Goal: Communication & Community: Answer question/provide support

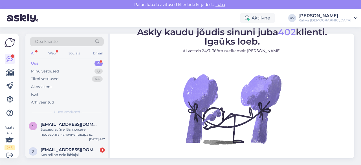
click at [283, 23] on div "Aktiivne KV [PERSON_NAME] Rahva Raamat" at bounding box center [180, 17] width 361 height 17
click at [275, 20] on div "Aktiivne" at bounding box center [257, 18] width 34 height 10
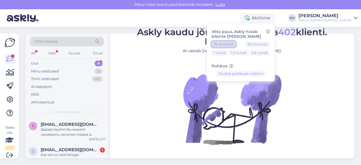
click at [236, 44] on button "15 minutit" at bounding box center [224, 44] width 24 height 6
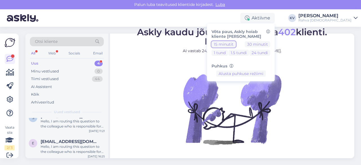
scroll to position [61, 0]
click at [57, 150] on div "Hello, I am routing this question to the colleague who is responsible for this …" at bounding box center [73, 147] width 64 height 10
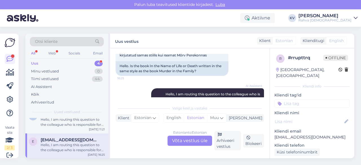
scroll to position [68, 0]
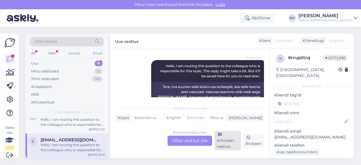
click at [225, 141] on div "Arhiveeri vestlus" at bounding box center [227, 140] width 27 height 19
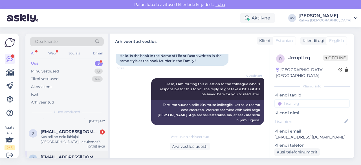
scroll to position [35, 0]
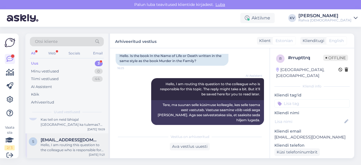
click at [57, 149] on div "Hello, I am routing this question to the colleague who is responsible for this …" at bounding box center [73, 147] width 64 height 10
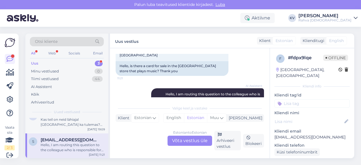
scroll to position [11, 0]
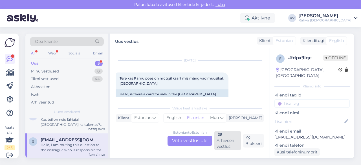
click at [222, 141] on div "Arhiveeri vestlus" at bounding box center [227, 140] width 27 height 19
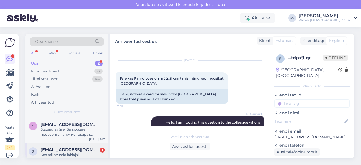
click at [65, 150] on span "[EMAIL_ADDRESS][DOMAIN_NAME]" at bounding box center [70, 149] width 59 height 5
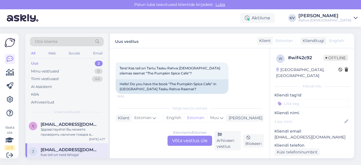
scroll to position [28, 0]
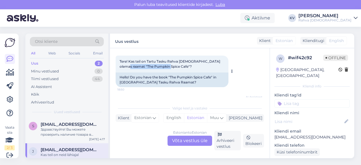
drag, startPoint x: 121, startPoint y: 65, endPoint x: 162, endPoint y: 68, distance: 41.0
click at [162, 68] on span "Tere! Kas teil on Tartu Tasku Rahva [DEMOGRAPHIC_DATA] olemas raamat "The Pumpk…" at bounding box center [171, 63] width 102 height 9
copy span "The Pumpkin Spice Cafe"
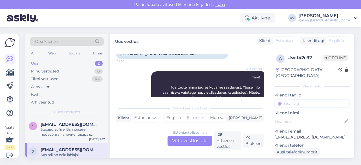
scroll to position [56, 0]
click at [192, 141] on div "Estonian to Estonian Võta vestlus üle" at bounding box center [190, 141] width 45 height 10
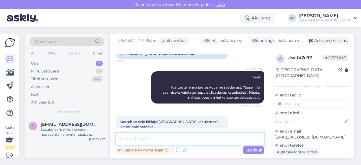
click at [174, 137] on textarea at bounding box center [190, 139] width 148 height 12
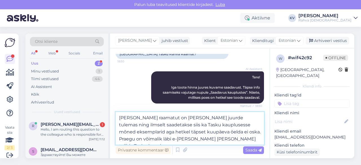
type textarea "[PERSON_NAME] raamatut on [PERSON_NAME] juurde tulemas ning ilmselt saadetakse …"
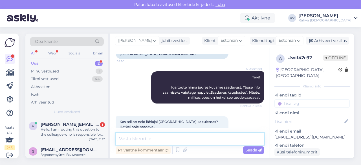
scroll to position [133, 0]
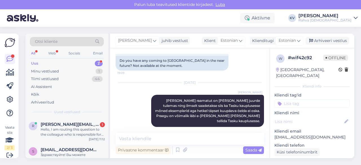
click at [305, 100] on input at bounding box center [311, 103] width 75 height 8
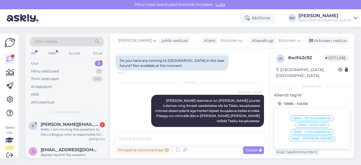
type input "Veeb - toote"
click at [300, 115] on div "Veeb - Toote saadavus Veeb - toote info Veeb - toote saadavus Veeb - toote soov…" at bounding box center [311, 128] width 75 height 36
click at [303, 116] on span "Veeb - Toote saadavus" at bounding box center [312, 117] width 38 height 3
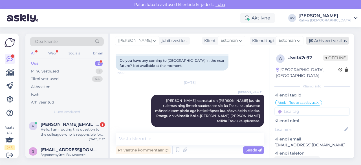
click at [333, 40] on div "Arhiveeri vestlus" at bounding box center [327, 41] width 43 height 8
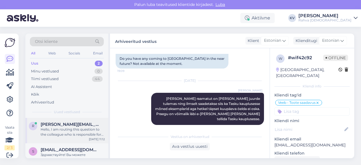
scroll to position [10, 0]
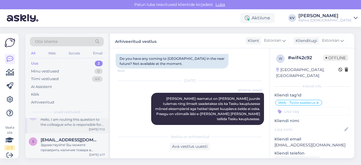
click at [52, 140] on span "[EMAIL_ADDRESS][DOMAIN_NAME]" at bounding box center [70, 139] width 59 height 5
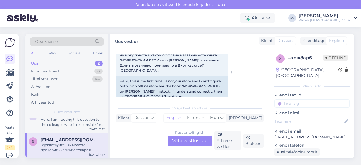
scroll to position [32, 0]
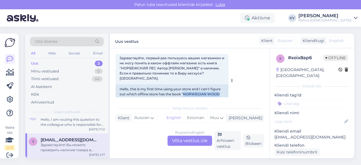
drag, startPoint x: 183, startPoint y: 90, endPoint x: 219, endPoint y: 89, distance: 36.7
click at [219, 89] on div "Hello, this is my first time using your store and I can't figure out which offl…" at bounding box center [172, 96] width 113 height 25
copy div "NORWEGIAN WOOD"
click at [198, 138] on div "Russian to English Võta vestlus üle" at bounding box center [190, 141] width 45 height 10
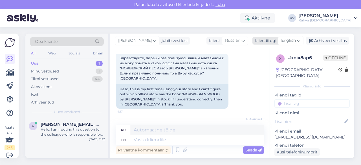
click at [284, 39] on span "English" at bounding box center [288, 41] width 15 height 6
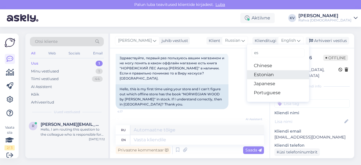
type input "es"
drag, startPoint x: 264, startPoint y: 76, endPoint x: 260, endPoint y: 82, distance: 7.0
click at [264, 76] on link "Estonian" at bounding box center [278, 74] width 62 height 9
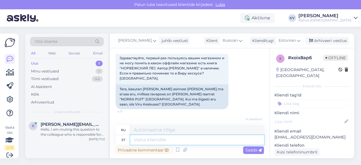
click at [189, 143] on textarea at bounding box center [197, 140] width 134 height 10
type textarea "Seda o"
type textarea "Этот"
type textarea "Seda on o"
type textarea "Это"
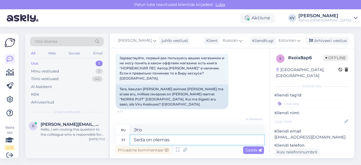
type textarea "Seda on olemas"
type textarea "Он существует."
type textarea "Seda on olemas Viru [PERSON_NAME]"
type textarea "Он существует в Виру."
type textarea "Seda on olemas Viru kaupluses"
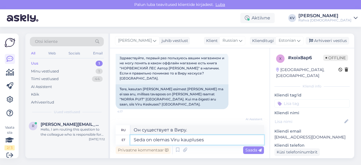
type textarea "Его можно приобрести в магазине Viru."
paste textarea "[URL][DOMAIN_NAME]"
type textarea "Seda on olemas Viru kaupluses [URL][DOMAIN_NAME]"
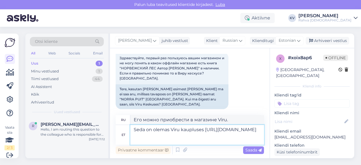
type textarea "Его можно приобрести в магазине Viru [URL][DOMAIN_NAME]"
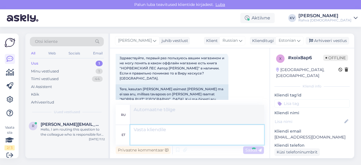
scroll to position [130, 0]
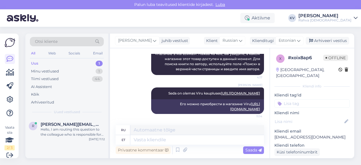
click at [290, 99] on input at bounding box center [311, 103] width 75 height 8
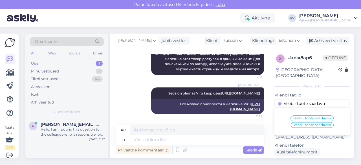
type input "Veeb - toote saadavus"
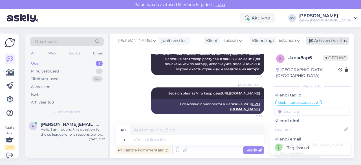
click at [331, 44] on div "Arhiveeri vestlus" at bounding box center [327, 41] width 43 height 8
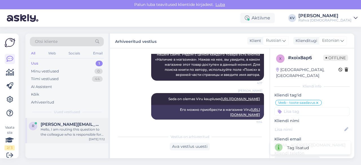
click at [59, 128] on div "Hello, I am routing this question to the colleague who is responsible for this …" at bounding box center [73, 132] width 64 height 10
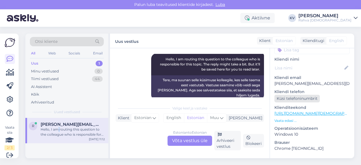
scroll to position [85, 0]
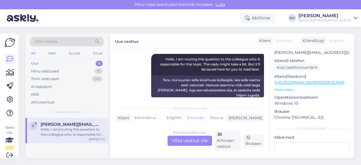
click at [311, 80] on link "[URL][DOMAIN_NAME][DEMOGRAPHIC_DATA][PERSON_NAME]" at bounding box center [336, 82] width 125 height 5
click at [195, 138] on div "Estonian to Estonian Võta vestlus üle" at bounding box center [190, 141] width 45 height 10
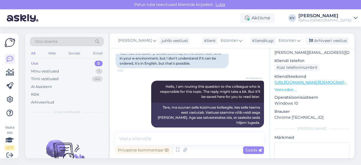
scroll to position [58, 0]
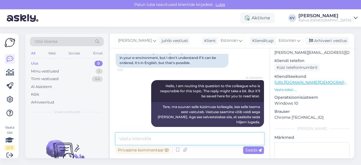
click at [139, 138] on textarea at bounding box center [190, 139] width 148 height 12
paste textarea "[URL][DOMAIN_NAME][DEMOGRAPHIC_DATA][PERSON_NAME]"
type textarea "[URL][DOMAIN_NAME][DEMOGRAPHIC_DATA][PERSON_NAME]"
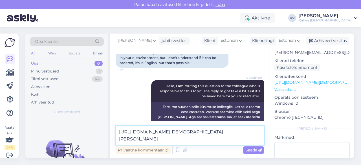
drag, startPoint x: 236, startPoint y: 142, endPoint x: 108, endPoint y: 132, distance: 127.7
click at [108, 132] on div "Otsi kliente All Web Socials Email Uus 0 Minu vestlused 1 Tiimi vestlused 44 AI…" at bounding box center [189, 96] width 329 height 125
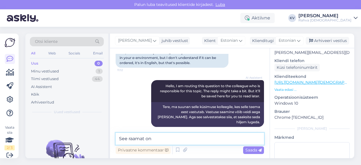
click at [164, 141] on textarea "See raamat on" at bounding box center [190, 139] width 148 height 12
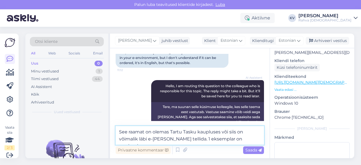
type textarea "See raamat on olemas Tartu Tasku kaupluses või siis on võimalik läbi e-[PERSON_…"
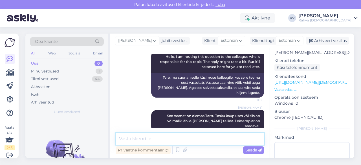
scroll to position [0, 0]
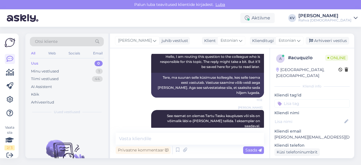
click at [304, 99] on input at bounding box center [311, 103] width 75 height 8
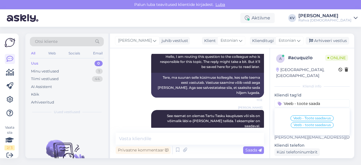
type input "Veeb - toote saada"
click at [315, 116] on span "Veeb - Toote saadavus" at bounding box center [312, 117] width 38 height 3
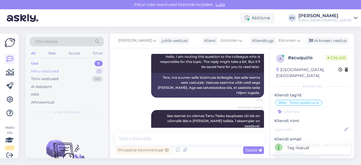
click at [61, 71] on div "Minu vestlused 1" at bounding box center [67, 71] width 74 height 8
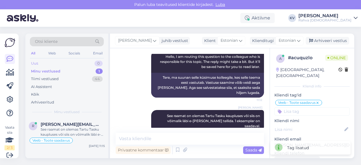
click at [52, 62] on div "Uus 0" at bounding box center [67, 64] width 74 height 8
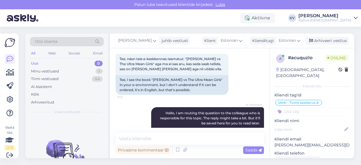
scroll to position [87, 0]
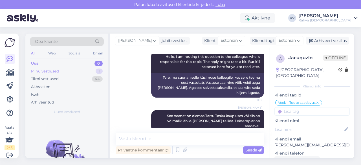
click at [80, 69] on div "Minu vestlused 1" at bounding box center [67, 71] width 74 height 8
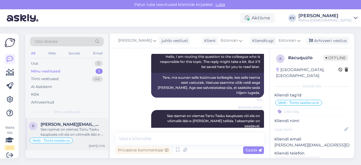
click at [58, 131] on div "See raamat on olemas Tartu Tasku kaupluses või siis on võimalik läbi e-[PERSON_…" at bounding box center [73, 132] width 64 height 10
click at [337, 42] on div "Arhiveeri vestlus" at bounding box center [327, 41] width 43 height 8
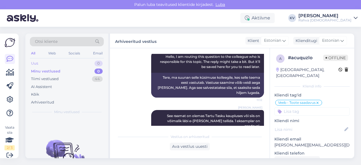
click at [55, 65] on div "Uus 0" at bounding box center [67, 64] width 74 height 8
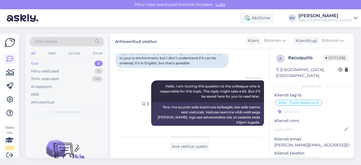
scroll to position [3, 0]
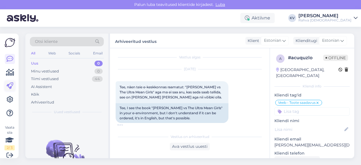
click at [13, 86] on icon at bounding box center [9, 86] width 7 height 7
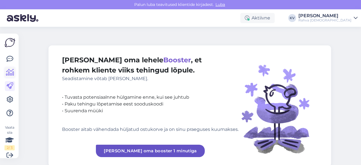
click at [11, 73] on icon at bounding box center [10, 72] width 8 height 7
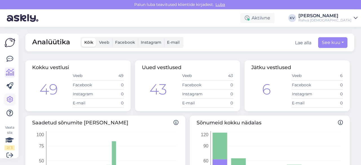
click at [12, 102] on icon at bounding box center [9, 99] width 7 height 7
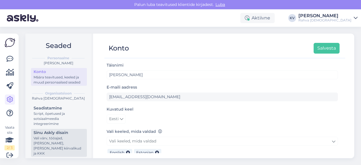
click at [48, 136] on div "Sinu Askly disain" at bounding box center [59, 133] width 51 height 6
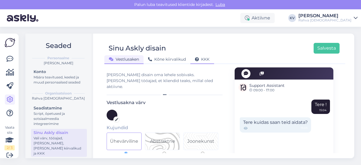
click at [200, 61] on span "KKK" at bounding box center [202, 59] width 15 height 5
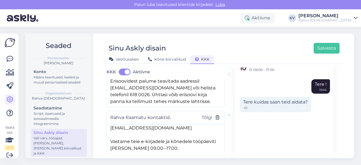
scroll to position [1909, 0]
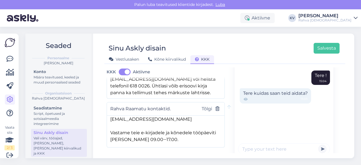
click at [146, 161] on span "[PERSON_NAME] uus küsimus" at bounding box center [150, 164] width 69 height 7
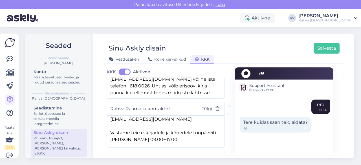
click at [141, 154] on input "text" at bounding box center [148, 157] width 76 height 7
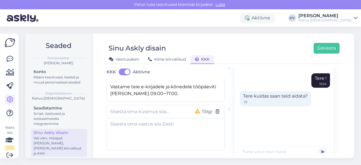
scroll to position [1958, 0]
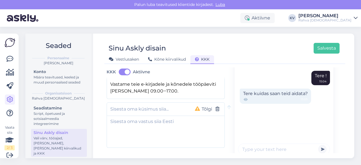
click at [143, 105] on input "text" at bounding box center [148, 108] width 76 height 7
type input "Kuidas ma saan oma paketi tühistada äpis?"
click at [181, 116] on textarea at bounding box center [166, 131] width 118 height 30
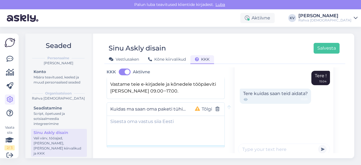
click at [148, 116] on textarea at bounding box center [166, 131] width 118 height 30
paste textarea "Paketti saab muuta ja tühistada “Minu konto” lehelt. Pärast paketi tühistamist …"
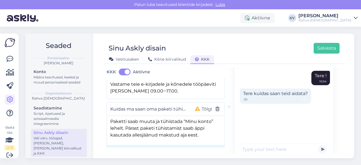
type textarea "Paketti saab muuta ja tühistada “Minu konto” lehelt. Pärast paketi tühistamist …"
click at [127, 162] on span "[PERSON_NAME] uus küsimus" at bounding box center [150, 165] width 69 height 7
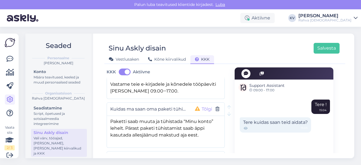
click at [201, 105] on button "Tõlgi" at bounding box center [207, 108] width 14 height 7
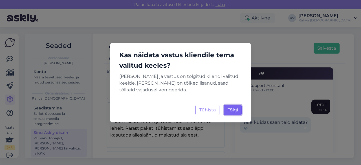
click at [235, 112] on span "Tõlgi" at bounding box center [233, 109] width 10 height 5
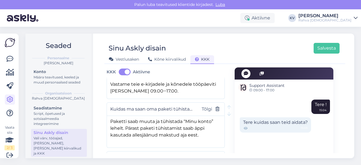
click at [155, 154] on input "text" at bounding box center [148, 157] width 76 height 7
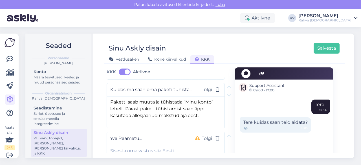
scroll to position [1986, 0]
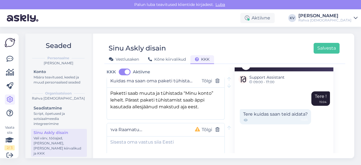
type input "Kuidas ma saan Rahva Raamatu äpis paketti muuta?"
click at [152, 137] on textarea at bounding box center [166, 152] width 118 height 30
click at [153, 137] on textarea at bounding box center [166, 152] width 118 height 30
paste textarea "Paketti saab muuta ja tühistada “Minu konto” lehelt."
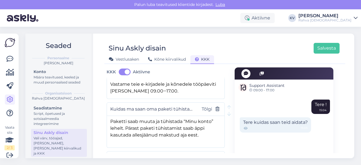
scroll to position [1986, 0]
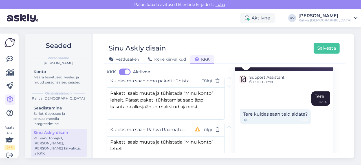
paste textarea "[URL][DOMAIN_NAME]"
type textarea "Paketti saab muuta ja tühistada “Minu konto” lehelt. [URL][DOMAIN_NAME]"
click at [204, 91] on textarea "Paketti saab muuta ja tühistada “Minu konto” lehelt. Pärast paketi tühistamist …" at bounding box center [166, 103] width 118 height 30
paste textarea
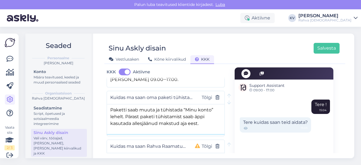
scroll to position [1978, 0]
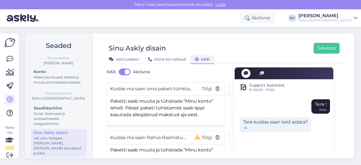
click at [205, 101] on textarea "Paketti saab muuta ja tühistada “Minu konto” lehelt. Pärast paketi tühistamist …" at bounding box center [166, 111] width 118 height 30
click at [327, 46] on button "Salvesta" at bounding box center [327, 48] width 26 height 11
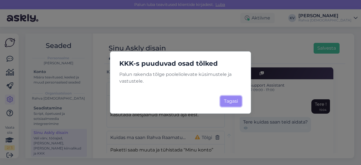
click at [231, 101] on button "Tagasi" at bounding box center [230, 101] width 21 height 11
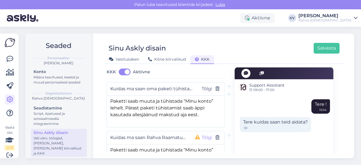
click at [201, 134] on button "Tõlgi" at bounding box center [207, 137] width 14 height 7
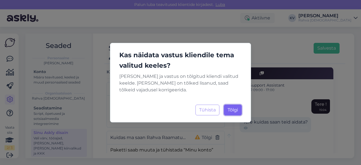
click at [233, 109] on span "Tõlgi" at bounding box center [233, 109] width 10 height 5
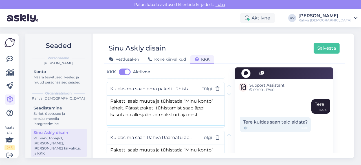
click at [205, 102] on textarea "Paketti saab muuta ja tühistada “Minu konto” lehelt. Pärast paketi tühistamist …" at bounding box center [166, 111] width 118 height 30
type textarea "Paketti saab muuta ja tühistada “Minu konto” lehelt. Pärast paketi tühistamist …"
click at [334, 48] on button "Salvesta" at bounding box center [327, 48] width 26 height 11
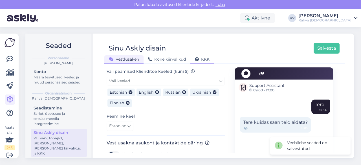
click at [201, 56] on div "KKK" at bounding box center [202, 59] width 24 height 9
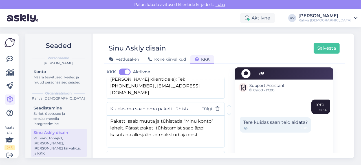
scroll to position [1950, 0]
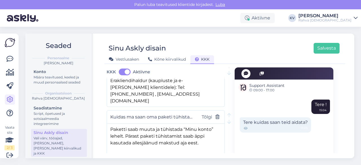
click at [208, 126] on textarea "Paketti saab muuta ja tühistada “Minu konto” lehelt. Pärast paketi tühistamist …" at bounding box center [166, 139] width 118 height 30
paste textarea "[URL][DOMAIN_NAME]"
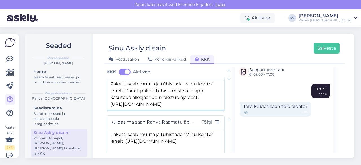
scroll to position [2006, 0]
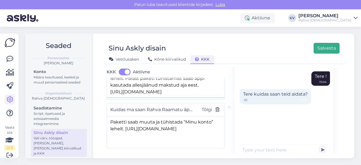
type textarea "Paketti saab muuta ja tühistada “Minu konto” lehelt. Pärast paketi tühistamist …"
click at [329, 46] on button "Salvesta" at bounding box center [327, 48] width 26 height 11
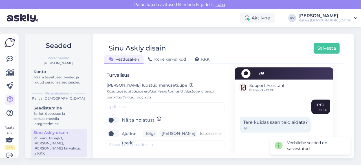
scroll to position [282, 0]
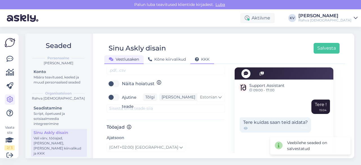
click at [205, 58] on span "KKK" at bounding box center [202, 59] width 15 height 5
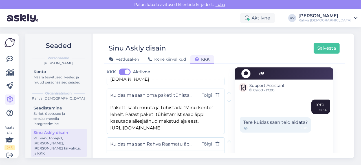
scroll to position [2006, 0]
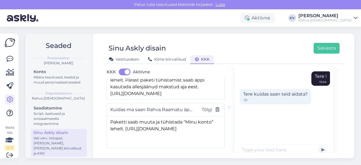
click at [149, 162] on span "[PERSON_NAME] uus küsimus" at bounding box center [150, 165] width 69 height 7
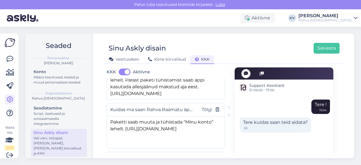
click at [148, 155] on input "text" at bounding box center [148, 158] width 76 height 7
type input "Kuidas saan Perepaketi kontole kasutajaid juurde lisada?"
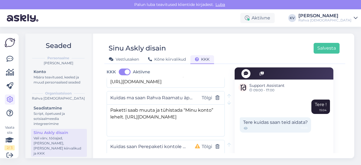
scroll to position [2034, 0]
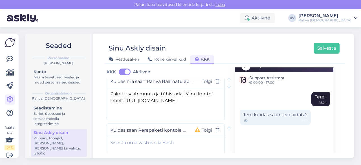
click at [162, 137] on textarea at bounding box center [166, 152] width 118 height 30
paste textarea "1. Logi uues seadmes äppi sisse oma kasutajanime ja parooliga. 2. Ava konto sea…"
type textarea "1. Logi uues seadmes äppi sisse oma kasutajanime ja parooliga. 2. Ava konto sea…"
click at [205, 127] on button "Tõlgi" at bounding box center [207, 130] width 14 height 7
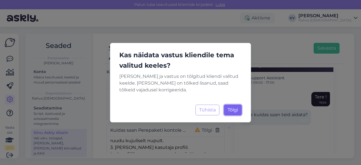
click at [233, 111] on span "Tõlgi" at bounding box center [233, 109] width 10 height 5
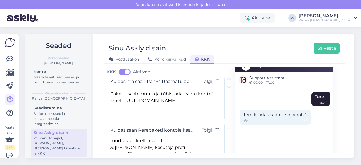
scroll to position [2054, 0]
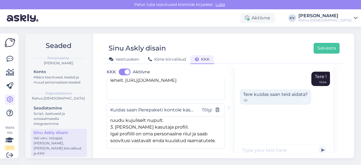
click at [141, 162] on span "[PERSON_NAME] uus küsimus" at bounding box center [150, 165] width 69 height 7
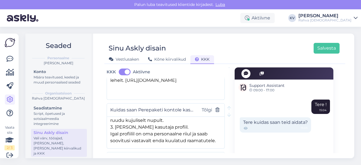
click at [140, 155] on input "text" at bounding box center [148, 158] width 76 height 7
paste input "Millise programmiga saab kuulata audioraamatuid?"
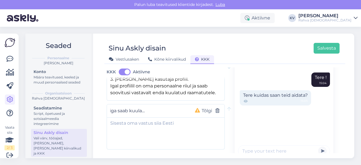
scroll to position [2103, 0]
type input "Millise programmiga saab kuulata audioraamatuid?"
click at [144, 117] on textarea at bounding box center [166, 132] width 118 height 30
click at [138, 117] on textarea at bounding box center [166, 132] width 118 height 30
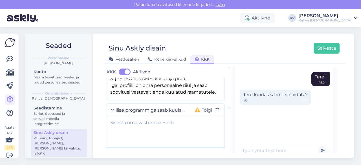
paste textarea "Audioraamatuid saab kuulata läbi Rahva Raamatu äpi."
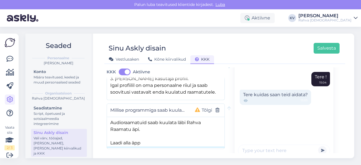
scroll to position [6, 0]
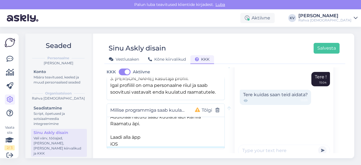
paste textarea "[URL][DOMAIN_NAME]"
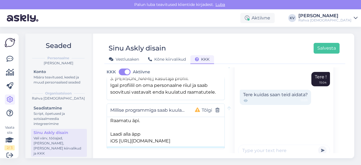
scroll to position [19, 0]
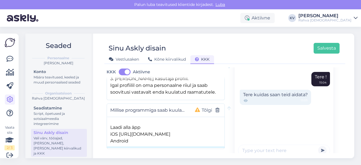
click at [144, 117] on textarea "Audioraamatuid saab kuulata läbi Rahva Raamatu äpi. Laadi alla äpp iOS [URL][DO…" at bounding box center [166, 132] width 118 height 30
click at [135, 127] on textarea "Audioraamatuid saab kuulata läbi Rahva Raamatu äpi. Laadi alla äpp: iOS [URL][D…" at bounding box center [166, 132] width 118 height 30
paste textarea "[URL][DOMAIN_NAME]"
type textarea "Audioraamatuid saab kuulata läbi Rahva Raamatu äpi. Laadi alla äpp: iOS [URL][D…"
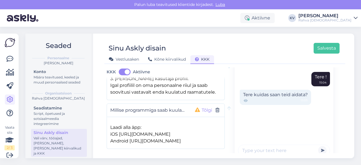
click at [206, 107] on button "Tõlgi" at bounding box center [207, 110] width 14 height 7
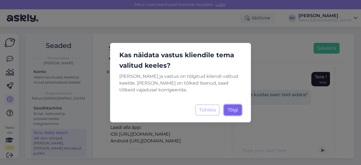
click at [234, 109] on span "Tõlgi" at bounding box center [233, 109] width 10 height 5
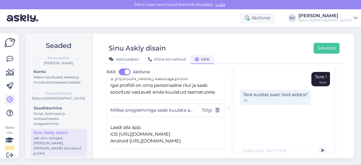
scroll to position [36, 0]
click at [146, 163] on span "[PERSON_NAME] uus küsimus" at bounding box center [150, 166] width 69 height 7
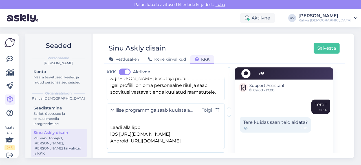
click at [127, 155] on input "text" at bounding box center [148, 158] width 76 height 7
paste input "Kui tihti lisandub teie äppi uusi raamatuid?"
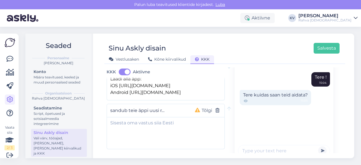
type input "Kui tihti lisandub teie äppi uusi raamatuid?"
click at [131, 117] on textarea at bounding box center [166, 132] width 118 height 30
click at [135, 117] on textarea at bounding box center [166, 132] width 118 height 30
paste textarea "[PERSON_NAME] äppi uusi raamatuid iga nädal."
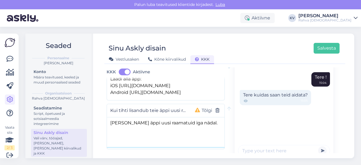
type textarea "[PERSON_NAME] äppi uusi raamatuid iga nädal."
click at [159, 107] on input "Kui tihti lisandub teie äppi uusi raamatuid?" at bounding box center [148, 110] width 76 height 7
type input "Kui tihti lisandub Rahva Raamatu äppi uusi raamatuid?"
click at [208, 107] on button "Tõlgi" at bounding box center [207, 110] width 14 height 7
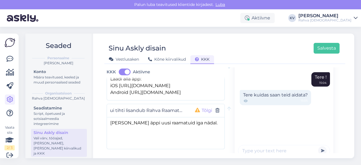
scroll to position [0, 0]
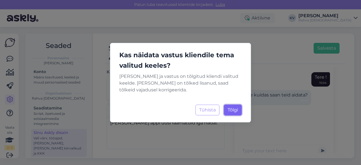
click at [235, 110] on span "Tõlgi" at bounding box center [233, 109] width 10 height 5
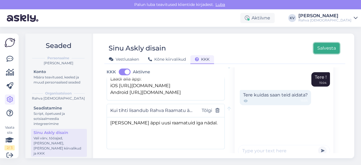
click at [327, 49] on button "Salvesta" at bounding box center [327, 48] width 26 height 11
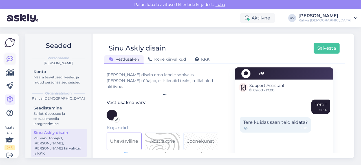
click at [10, 60] on icon at bounding box center [9, 59] width 7 height 7
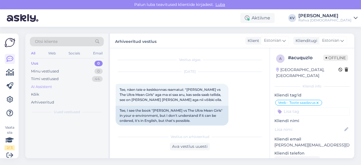
scroll to position [89, 0]
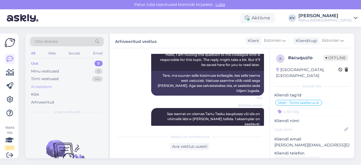
click at [49, 86] on div "AI Assistent" at bounding box center [41, 87] width 21 height 6
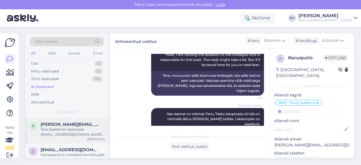
click at [65, 133] on div "Tere! Saatke kiri aadressile [EMAIL_ADDRESS][DOMAIN_NAME], lisades probleemi ki…" at bounding box center [73, 132] width 64 height 10
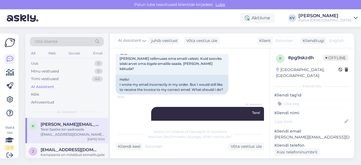
scroll to position [27, 0]
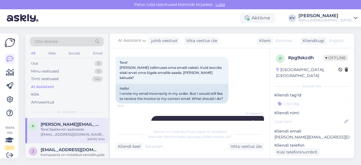
click at [285, 99] on input at bounding box center [311, 103] width 75 height 8
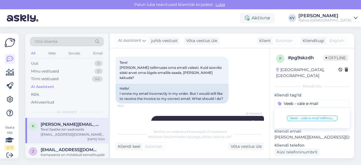
type input "Veeb - vale e-mail"
click at [313, 116] on span "Veeb - vale e-mail tellimusel" at bounding box center [312, 117] width 45 height 3
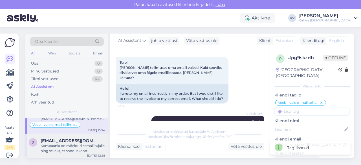
scroll to position [28, 0]
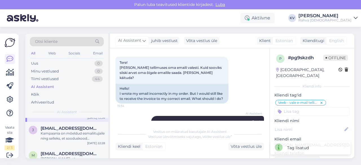
click at [308, 107] on input at bounding box center [311, 111] width 75 height 8
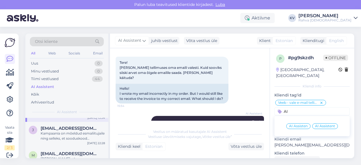
type input "AI"
click at [318, 124] on span "AI Assistent" at bounding box center [325, 125] width 20 height 3
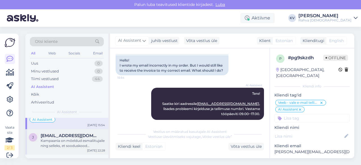
scroll to position [35, 0]
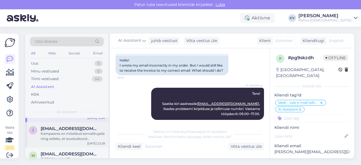
click at [66, 137] on div "Kampaania on mõeldud esmaliitujaile ning selleks, et sooduskood rakenduks, tule…" at bounding box center [73, 136] width 64 height 10
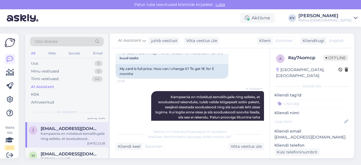
scroll to position [184, 0]
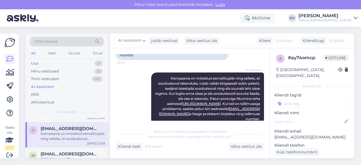
click at [305, 99] on input at bounding box center [311, 103] width 75 height 8
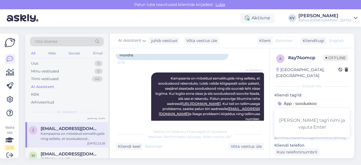
type input "Äpp - sooduskood"
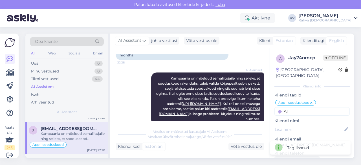
type input "A"
click at [328, 93] on div "Kliendi tag'id Äpp - sooduskood Äpp - sooduskood Jae - kauba tagastamine Veeb -…" at bounding box center [311, 103] width 75 height 23
click at [316, 107] on input at bounding box center [311, 111] width 75 height 8
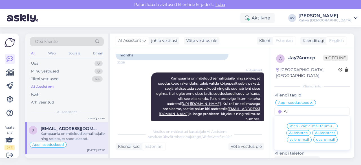
type input "Ai"
click at [320, 131] on span "AI Assistent" at bounding box center [325, 132] width 20 height 3
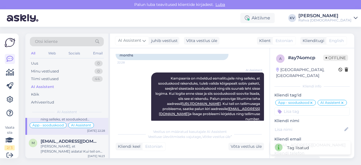
scroll to position [63, 0]
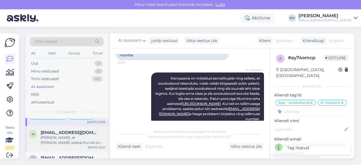
click at [59, 133] on span "[EMAIL_ADDRESS][DOMAIN_NAME]" at bounding box center [70, 132] width 59 height 5
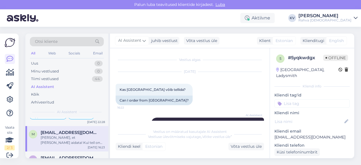
scroll to position [108, 0]
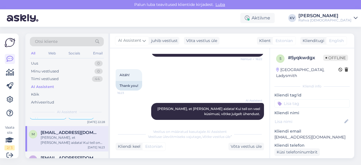
click at [315, 99] on input at bounding box center [311, 103] width 75 height 8
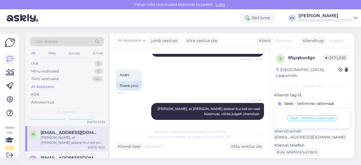
type input "Veeb - tellimine välismaale"
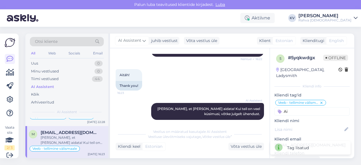
type input "A"
click at [332, 93] on div "Kliendi tag'id Veeb - tellimine välismaale Äpp - sooduskood Jae - kauba tagasta…" at bounding box center [311, 103] width 75 height 23
click at [317, 107] on input at bounding box center [311, 111] width 75 height 8
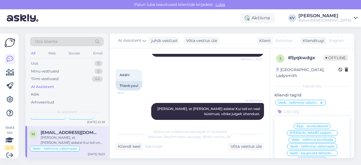
click at [300, 107] on input at bounding box center [311, 111] width 75 height 8
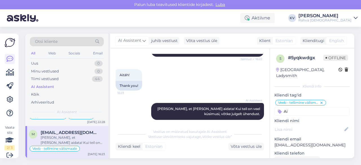
type input "A"
click at [337, 92] on p "Kliendi tag'id" at bounding box center [311, 95] width 75 height 6
click at [318, 108] on input at bounding box center [311, 111] width 75 height 8
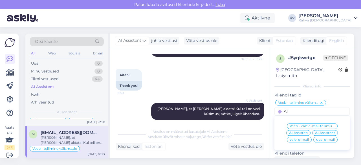
type input "AI"
click at [323, 131] on span "AI Assistent" at bounding box center [325, 132] width 20 height 3
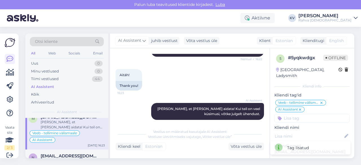
scroll to position [91, 0]
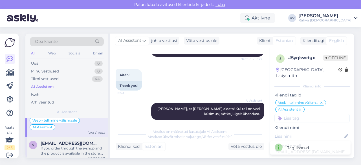
click at [69, 148] on div "If you order through the e-shop and the product is available in the store, the …" at bounding box center [73, 151] width 64 height 10
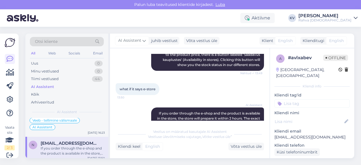
scroll to position [99, 0]
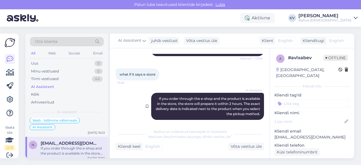
click at [212, 96] on span "If you order through the e-shop and the product is available in the store, the …" at bounding box center [208, 105] width 105 height 19
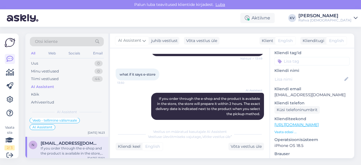
scroll to position [56, 0]
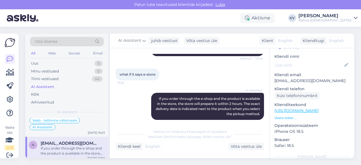
click at [309, 108] on link "[URL][DOMAIN_NAME]" at bounding box center [296, 110] width 44 height 5
click at [331, 54] on p "Kliendi nimi" at bounding box center [311, 57] width 75 height 6
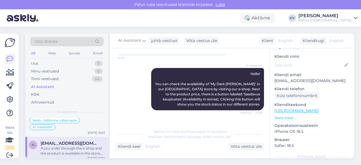
scroll to position [15, 0]
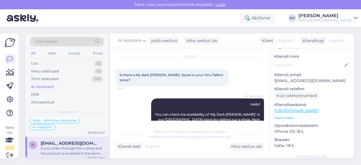
click at [311, 108] on link "[URL][DOMAIN_NAME]" at bounding box center [296, 110] width 44 height 5
click at [245, 149] on div "Võta vestlus üle" at bounding box center [246, 147] width 36 height 8
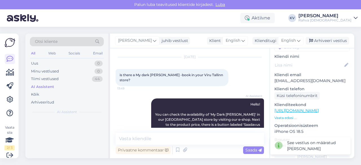
scroll to position [0, 0]
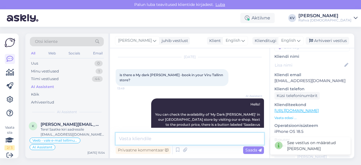
click at [183, 138] on textarea at bounding box center [190, 139] width 148 height 12
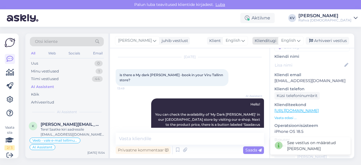
click at [295, 37] on div "English" at bounding box center [290, 40] width 25 height 9
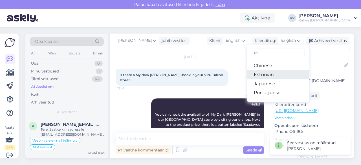
type input "es"
click at [272, 72] on link "Estonian" at bounding box center [278, 74] width 62 height 9
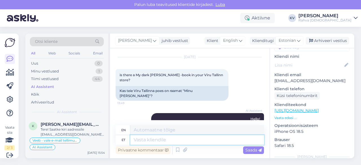
click at [166, 141] on textarea at bounding box center [197, 140] width 134 height 10
type textarea "Kui m"
type textarea "If"
type textarea "Kui mõtlesite se"
type textarea "If you thought"
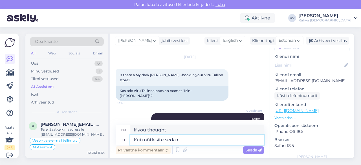
type textarea "Kui mõtlesite [PERSON_NAME]"
type textarea "If you thought about it"
type textarea "Kui mõtlesite seda raamatut, si"
type textarea "If you were thinking about this book,"
type textarea "Kui mõtlesite seda raamatut, siis [PERSON_NAME]"
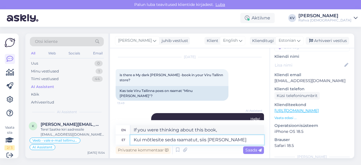
type textarea "If you thought of this book, then this"
type textarea "Kui mõtlesite seda raamatut, siis [PERSON_NAME] la"
type textarea "If you were thinking about this book, we have it."
type textarea "Kui mõtlesite seda raamatut, siis [PERSON_NAME] [GEOGRAPHIC_DATA] koh"
type textarea "If you were thinking of this book, we have it in stock."
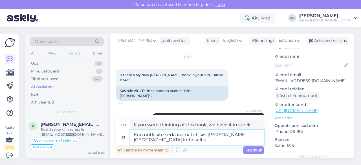
type textarea "Kui mõtlesite seda raamatut, siis [PERSON_NAME] [GEOGRAPHIC_DATA] koheselt sa"
type textarea "If you were thinking about this book, we have it in stock immediately."
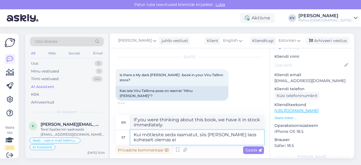
type textarea "Kui mõtlesite seda raamatut, siis [PERSON_NAME] laos koheselt olemas ei"
type textarea "If you were thinking of this book, we have it in stock right now."
type textarea "Kui mõtlesite seda raamatut, siis [PERSON_NAME] laos koheselt olemas ei ol"
type textarea "If you were thinking of this book, we don't have it in stock right now."
type textarea "Kui mõtlesite seda raamatut, siis [PERSON_NAME] laos koheselt olemas ei ole. R"
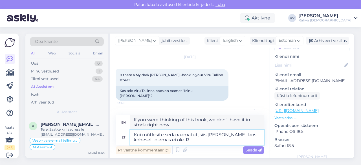
type textarea "If you meant this book, we don't have it in stock right now."
type textarea "Kui mõtlesite seda raamatut, siis [PERSON_NAME] laos koheselt olemas ei ole. [D…"
type textarea "If you meant this book, we don't have it in stock right now. Book"
type textarea "Kui mõtlesite seda raamatut, siis [PERSON_NAME] laos koheselt olemas ei ole. [D…"
type textarea "If you meant this book, we don't have it in stock right now. The book is"
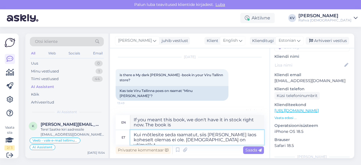
type textarea "Kui mõtlesite seda raamatut, siis [PERSON_NAME] laos koheselt olemas ei ole. [D…"
type textarea "If you meant this book, we don't have it in stock right now. The book is availa…"
type textarea "Kui mõtlesite seda raamatut, siis [PERSON_NAME] laos koheselt olemas ei ole. [D…"
type textarea "If you meant this book, we don't have it in stock right now. The book can be or…"
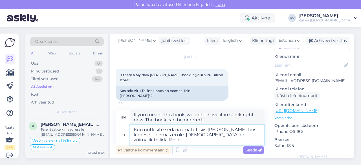
type textarea "Kui mõtlesite seda raamatut, siis [PERSON_NAME] laos koheselt olemas ei ole. [D…"
type textarea "If you were thinking of this book, we don't have it in stock right now. The boo…"
type textarea "Kui mõtlesite seda raamatut, siis [PERSON_NAME] laos koheselt olemas ei ole. [D…"
type textarea "If you were thinking of this book, we don't have it in stock right now. The boo…"
type textarea "Kui mõtlesite seda raamatut, siis [PERSON_NAME] laos koheselt olemas ei ole. [D…"
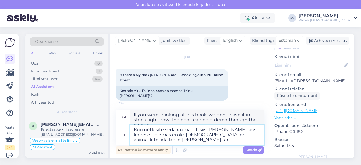
type textarea "If you were thinking of this book, we don't have it in stock right now. The boo…"
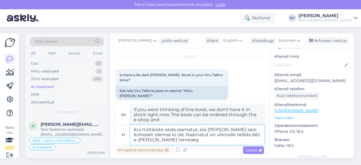
type textarea "Kui mõtlesite seda raamatut, siis [PERSON_NAME] laos koheselt olemas ei ole. Ra…"
type textarea "If you were thinking of this book, we don't have it in stock right now. The boo…"
type textarea "Kui mõtlesite seda raamatut, siis [PERSON_NAME] laos koheselt olemas ei ole. Ra…"
type textarea "If you were thinking of this book, we don't have it in stock right now. The boo…"
type textarea "Kui mõtlesite seda raamatut, siis [PERSON_NAME] laos koheselt olemas ei ole. Ra…"
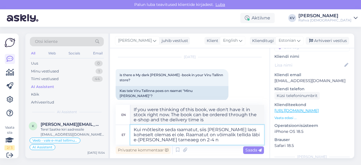
type textarea "If you were thinking of this book, we don't have it in stock right now. The boo…"
type textarea "Kui mõtlesite seda raamatut, siis [PERSON_NAME] laos koheselt olemas ei ole. Ra…"
type textarea "If you were thinking of this book, we don't have it in stock right now. The boo…"
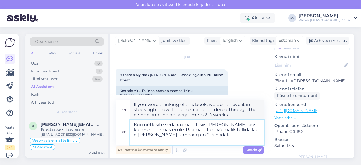
paste textarea "[URL][DOMAIN_NAME]"
type textarea "Kui mõtlesite seda raamatut, siis [PERSON_NAME] laos koheselt olemas ei ole. Ra…"
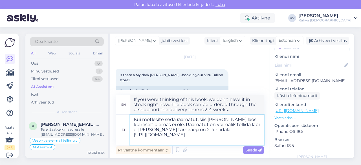
type textarea "If you were thinking of this book, we don't have it in stock right now. The boo…"
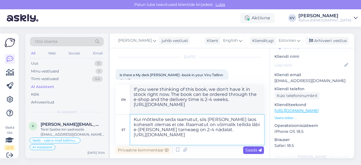
type textarea "Kui mõtlesite seda raamatut, siis [PERSON_NAME] laos koheselt olemas ei ole. Ra…"
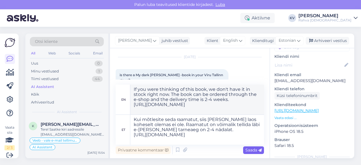
click at [253, 149] on span "Saada" at bounding box center [253, 150] width 16 height 5
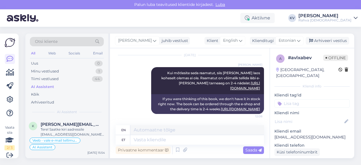
click at [295, 99] on input at bounding box center [311, 103] width 75 height 8
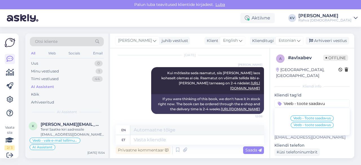
type input "Veeb - toote saadavus"
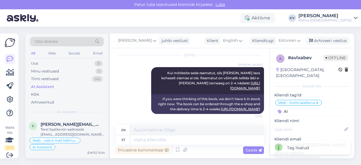
type input "A"
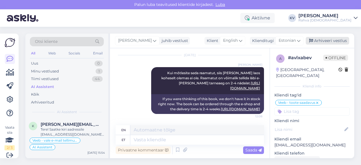
click at [326, 42] on div "Arhiveeri vestlus" at bounding box center [327, 41] width 43 height 8
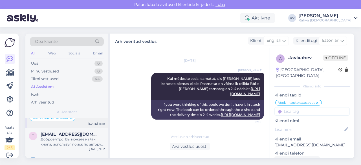
scroll to position [141, 0]
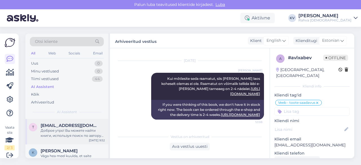
click at [56, 136] on div "Доброе утро! Вы можете найти книги, используя поиск по автору на нашем сайте. О…" at bounding box center [73, 133] width 64 height 10
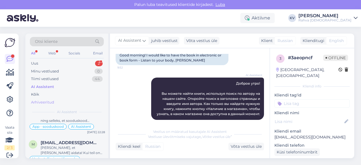
scroll to position [0, 0]
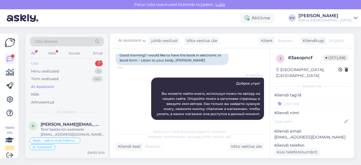
click at [45, 63] on div "Uus 2" at bounding box center [67, 64] width 74 height 8
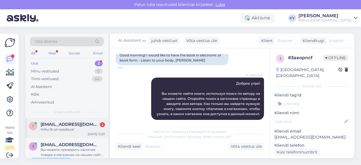
click at [62, 133] on div "1 [EMAIL_ADDRESS][DOMAIN_NAME] 2 mitu tk on saadaval [DATE] 12:25" at bounding box center [66, 128] width 83 height 20
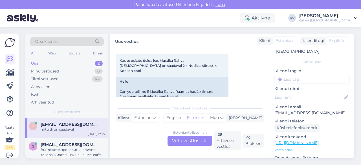
scroll to position [56, 0]
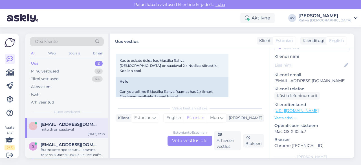
click at [312, 108] on link "[URL][DOMAIN_NAME]" at bounding box center [296, 110] width 44 height 5
drag, startPoint x: 142, startPoint y: 65, endPoint x: 192, endPoint y: 66, distance: 50.5
click at [192, 66] on div "Tere Kas te oskate öelda kas Mustika Rahva [DEMOGRAPHIC_DATA] on saadaval 2 x N…" at bounding box center [172, 61] width 113 height 32
copy span "Nutikas sõnastik. Kool on cool"
click at [183, 144] on div "Estonian to Estonian Võta vestlus üle" at bounding box center [190, 141] width 45 height 10
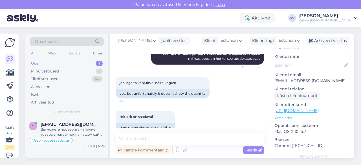
scroll to position [150, 0]
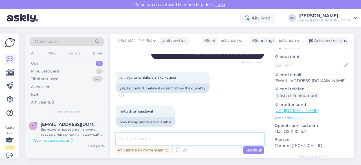
click at [143, 141] on textarea at bounding box center [190, 139] width 148 height 12
type textarea "Mustikas on 2tk saadaval."
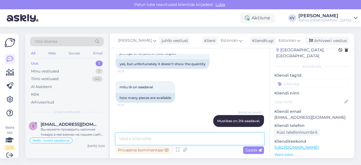
scroll to position [0, 0]
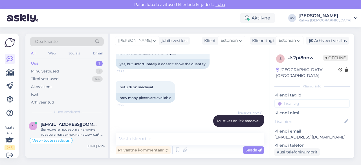
click at [301, 99] on input at bounding box center [311, 103] width 75 height 8
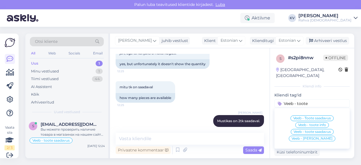
type input "Veeb - toote"
click at [309, 116] on span "Veeb - Toote saadavus" at bounding box center [312, 117] width 38 height 3
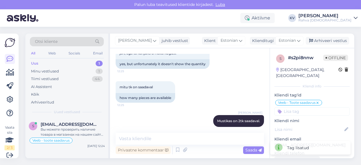
click at [301, 107] on input at bounding box center [311, 111] width 75 height 8
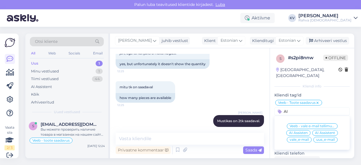
type input "AI"
click at [316, 131] on span "AI Assistent" at bounding box center [325, 132] width 20 height 3
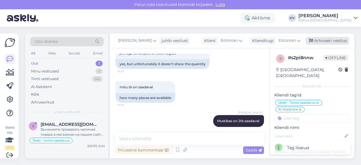
click at [331, 43] on div "Arhiveeri vestlus" at bounding box center [327, 41] width 43 height 8
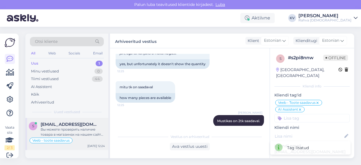
click at [63, 127] on div "Вы можете проверить наличие товара в магазинах на нашем сайте. Рядом с ценой ка…" at bounding box center [73, 132] width 64 height 10
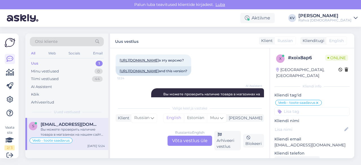
scroll to position [226, 0]
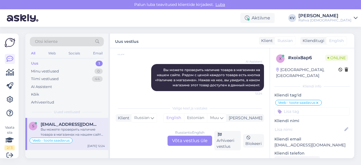
click at [159, 49] on link "[URL][DOMAIN_NAME]" at bounding box center [139, 47] width 39 height 4
click at [193, 141] on div "Russian to English Võta vestlus üle" at bounding box center [190, 141] width 45 height 10
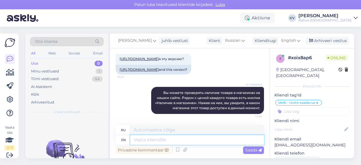
click at [199, 137] on textarea at bounding box center [197, 140] width 134 height 10
click at [292, 40] on span "English" at bounding box center [288, 41] width 15 height 6
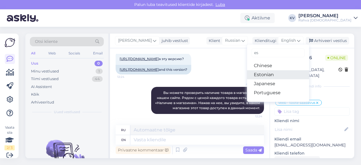
click at [267, 74] on link "Estonian" at bounding box center [278, 74] width 62 height 9
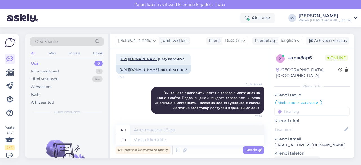
scroll to position [221, 0]
click at [150, 139] on textarea at bounding box center [197, 140] width 134 height 10
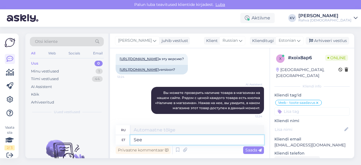
type textarea "See o"
type textarea "Этот"
type textarea "See on s"
type textarea "Это"
type textarea "See on samuti V"
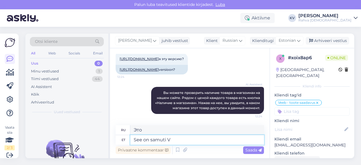
type textarea "Это также"
type textarea "See on samuti Viru kaupluses olema"
type textarea "Это также есть в магазине Viru."
type textarea "See on samuti Viru kaupluses olemas. [PERSON_NAME]"
type textarea "Его также можно приобрести в магазине [GEOGRAPHIC_DATA]."
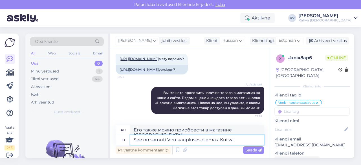
type textarea "See on samuti Viru kaupluses olemas. Kui vaj"
type textarea "Он также доступен в магазине Viru. Если"
type textarea "See on samuti Viru kaupluses olemas. Kui vajutad t"
type textarea "Он также доступен в магазине Viru. Если вы нажмете"
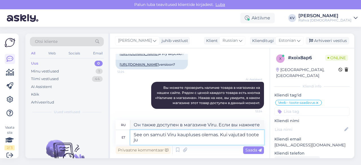
type textarea "See on samuti Viru kaupluses olemas. Kui vajutad toote juu"
type textarea "Он также доступен в магазине Viru. Если вы кликните по продукту,"
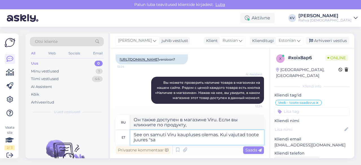
type textarea "See on samuti Viru kaupluses olemas. Kui vajutad toote juures "saa"
type textarea "Это тоже Виру"
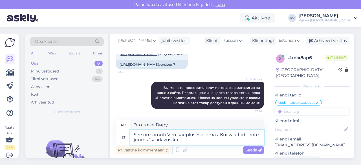
type textarea "See on samuti Viru kaupluses olemas. Kui vajutad toote juures "saadavus kau"
type textarea "Он также доступен в магазине Viru. Если нажать на кнопку «Наличие» на товаре,"
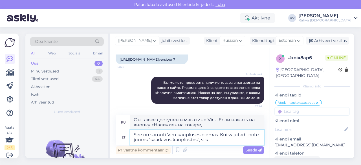
type textarea "See on samuti Viru kaupluses olemas. Kui vajutad toote juures "saadavus kauplus…"
type textarea "Он также доступен в магазине Viru. Если вы нажмете «Наличие в магазинах» рядом …"
type textarea "See on samuti Viru kaupluses olemas. Kui vajutad toote juures "saadavus kauplus…"
type textarea "Он также доступен в магазине Viru. Если вы нажмете «Наличие в магазинах» рядом …"
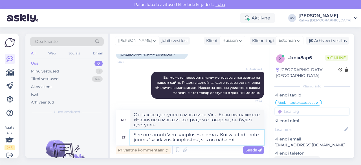
type textarea "See on samuti Viru kaupluses olemas. Kui vajutad toote juures "saadavus kauplus…"
type textarea "Он также доступен в магазине Viru. Если вы нажмете «Наличие в магазинах» рядом …"
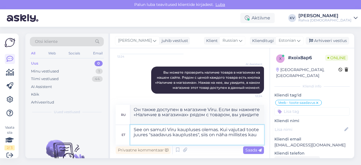
type textarea "See on samuti Viru kaupluses olemas. Kui vajutad toote juures "saadavus kauplus…"
type textarea "Он также доступен в магазине Viru. Если нажать на кнопку «Наличие в магазинах» …"
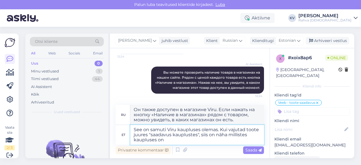
type textarea "See on samuti Viru kaupluses olemas. Kui vajutad toote juures "saadavus kauplus…"
type textarea "Он также доступен в магазине Viru. Если нажать на ссылку «Наличие в магазинах» …"
type textarea "See on samuti Viru kaupluses olemas. Kui vajutad toote juures "saadavus kauplus…"
type textarea "Он также доступен в магазине Viru. Если нажать на кнопку «Наличие в магазинах» …"
type textarea "See on samuti Viru kaupluses olemas. Kui vajutad toote juures "saadavus kauplus…"
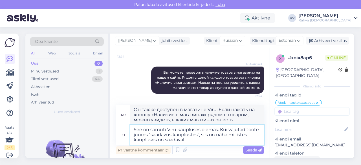
type textarea "Он также доступен в магазине Viru. Если нажать на ссылку «Наличие в магазинах» …"
type textarea "See on samuti Viru kaupluses olemas. Kui vajutad toote juures "saadavus kauplus…"
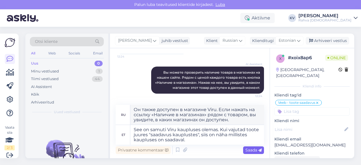
click at [258, 149] on span "Saada" at bounding box center [253, 150] width 16 height 5
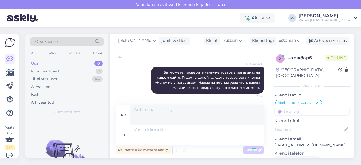
scroll to position [288, 0]
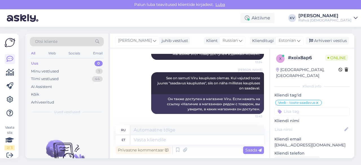
click at [298, 109] on input at bounding box center [311, 111] width 75 height 8
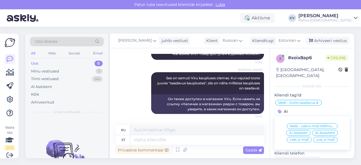
type input "AI"
click at [318, 131] on span "AI Assistent" at bounding box center [325, 132] width 20 height 3
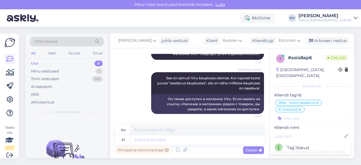
click at [326, 45] on div "[PERSON_NAME] juhib vestlust Klient Russian Klienditugi Estonian es Chinese Est…" at bounding box center [232, 41] width 244 height 15
click at [326, 42] on div "Arhiveeri vestlus" at bounding box center [327, 41] width 43 height 8
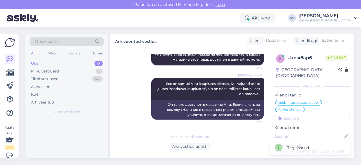
scroll to position [283, 0]
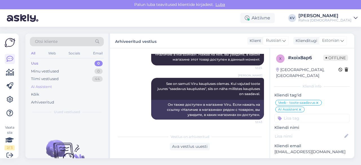
click at [42, 85] on div "AI Assistent" at bounding box center [41, 87] width 21 height 6
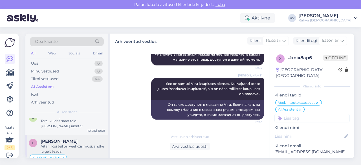
scroll to position [818, 0]
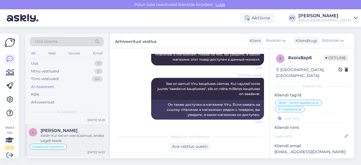
click at [50, 134] on div "L [PERSON_NAME] Aitäh! Kui teil on veel küsimusi, andke julgelt teada. lojaalsu…" at bounding box center [66, 140] width 83 height 32
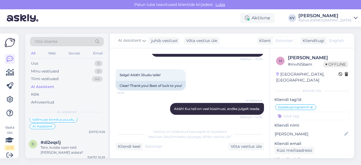
scroll to position [790, 0]
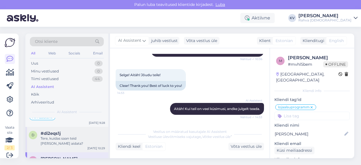
click at [65, 136] on div "d #di2eqs1j Tere, kuidas saan teid [PERSON_NAME] aidata? [DATE] 10:29" at bounding box center [66, 139] width 83 height 25
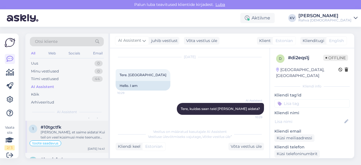
scroll to position [959, 0]
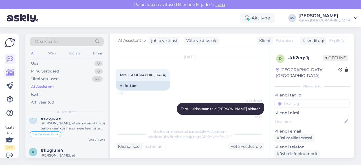
click at [11, 73] on icon at bounding box center [10, 72] width 8 height 7
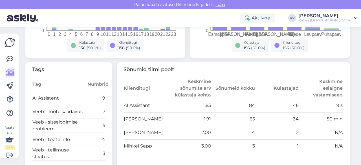
scroll to position [169, 0]
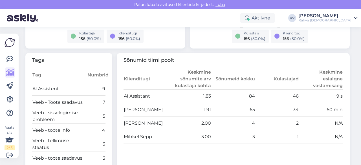
click at [333, 112] on td "50 min" at bounding box center [321, 110] width 44 height 14
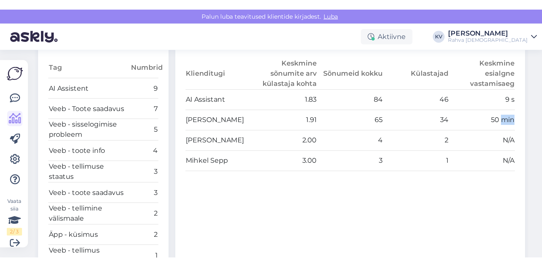
scroll to position [141, 0]
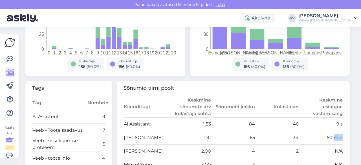
click at [10, 138] on icon at bounding box center [9, 140] width 8 height 10
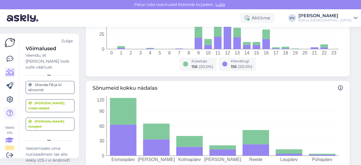
click at [8, 113] on icon at bounding box center [9, 113] width 7 height 7
